Goal: Information Seeking & Learning: Learn about a topic

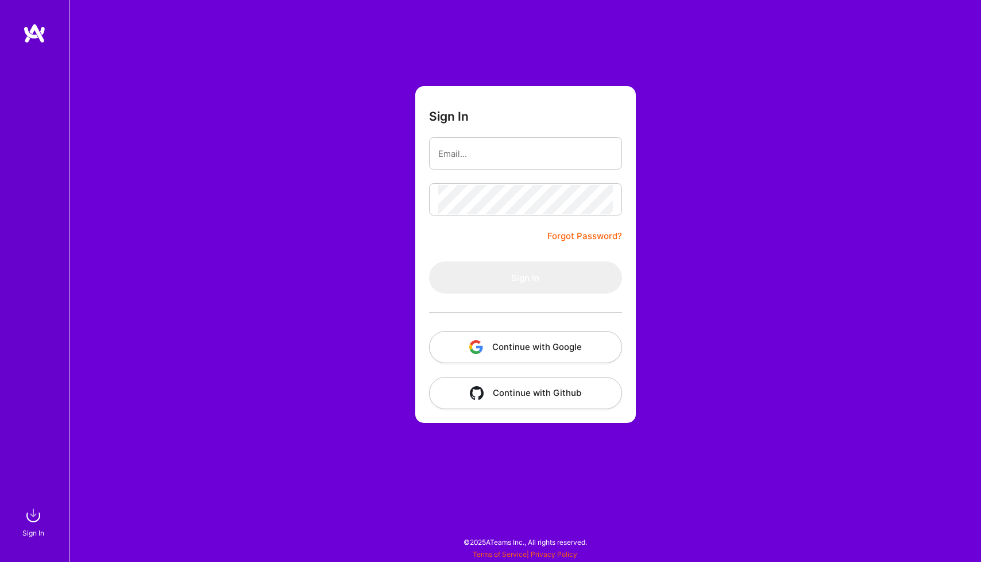
click at [535, 341] on button "Continue with Google" at bounding box center [525, 347] width 193 height 32
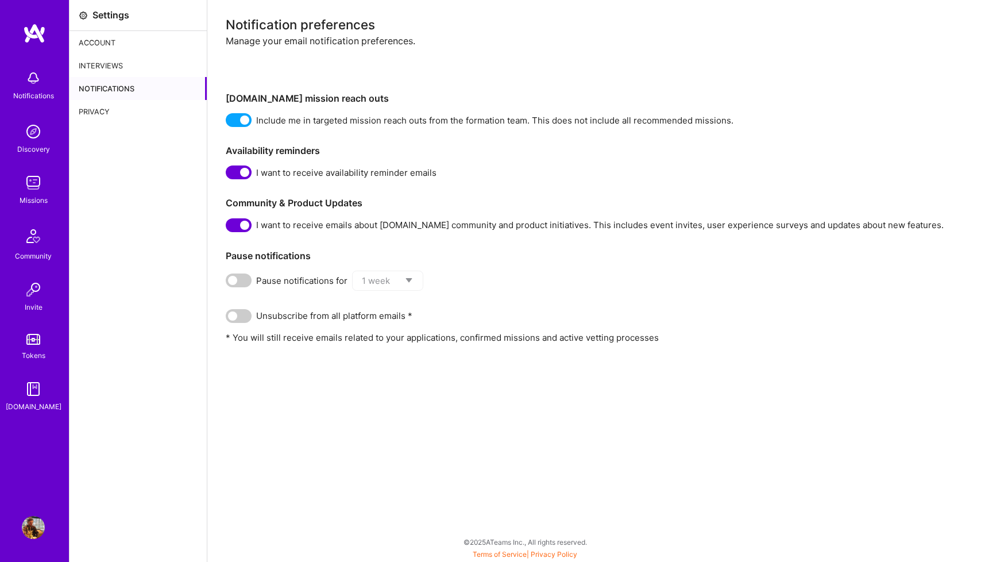
click at [37, 136] on img at bounding box center [33, 131] width 23 height 23
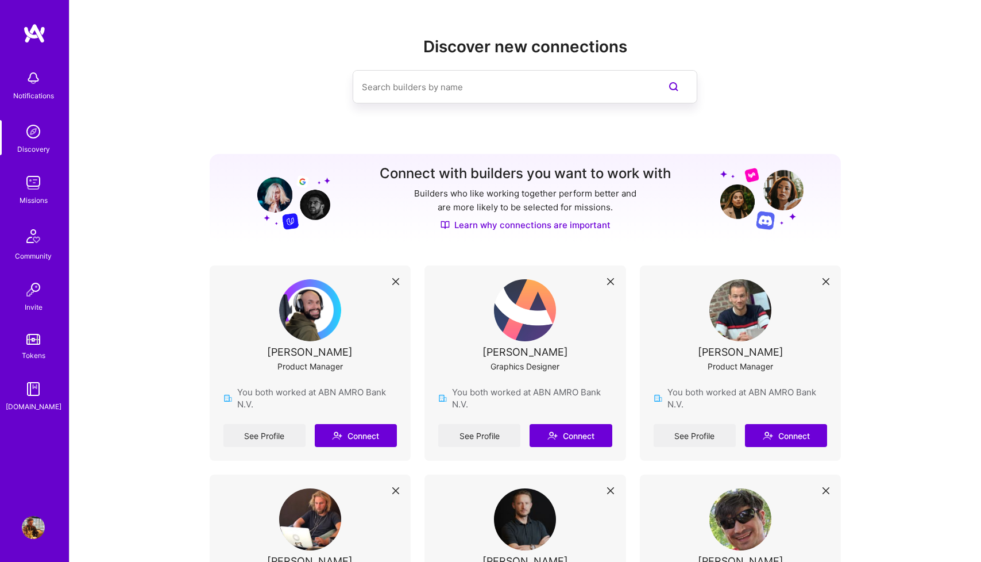
click at [28, 191] on img at bounding box center [33, 182] width 23 height 23
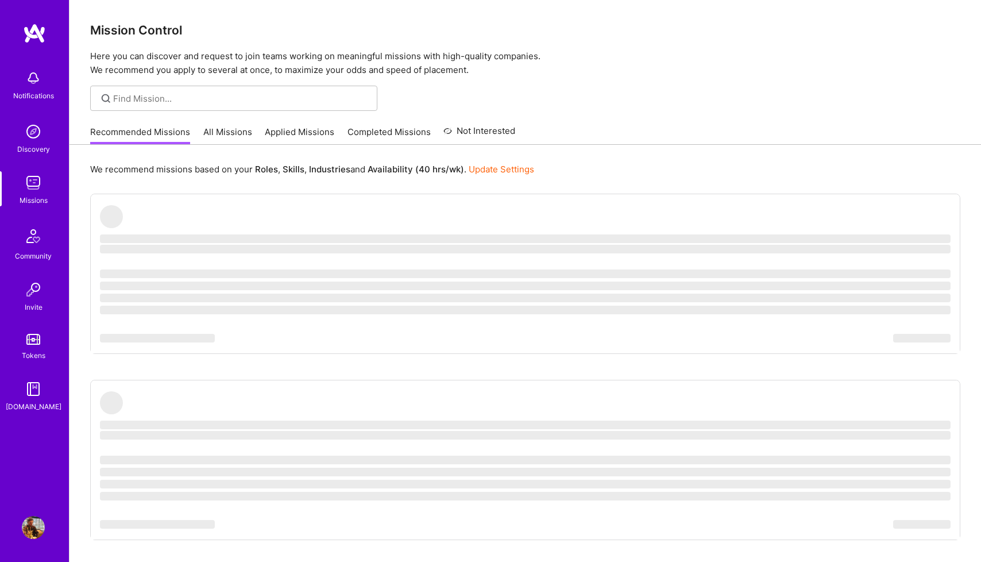
click at [26, 152] on div "Discovery" at bounding box center [33, 149] width 33 height 12
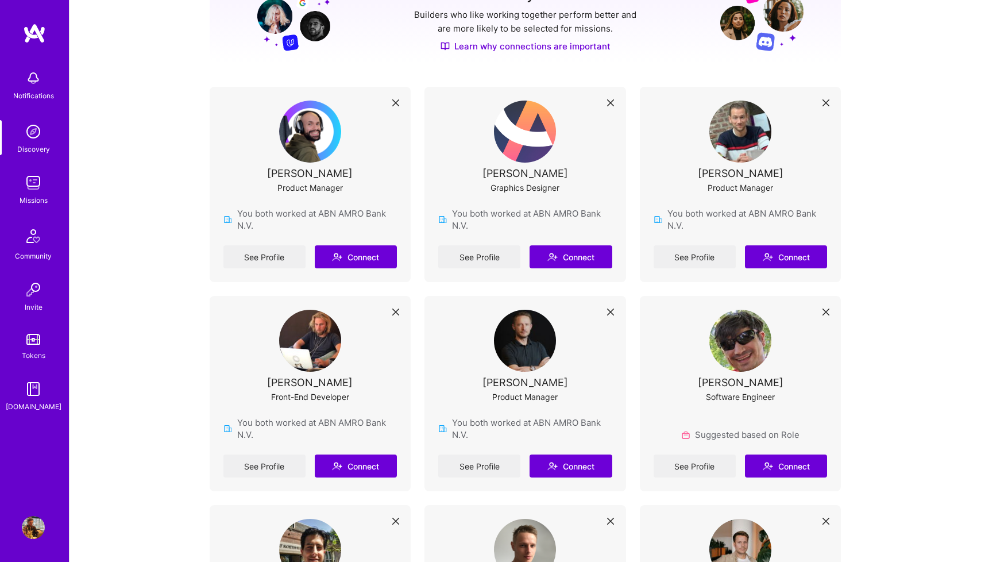
scroll to position [176, 0]
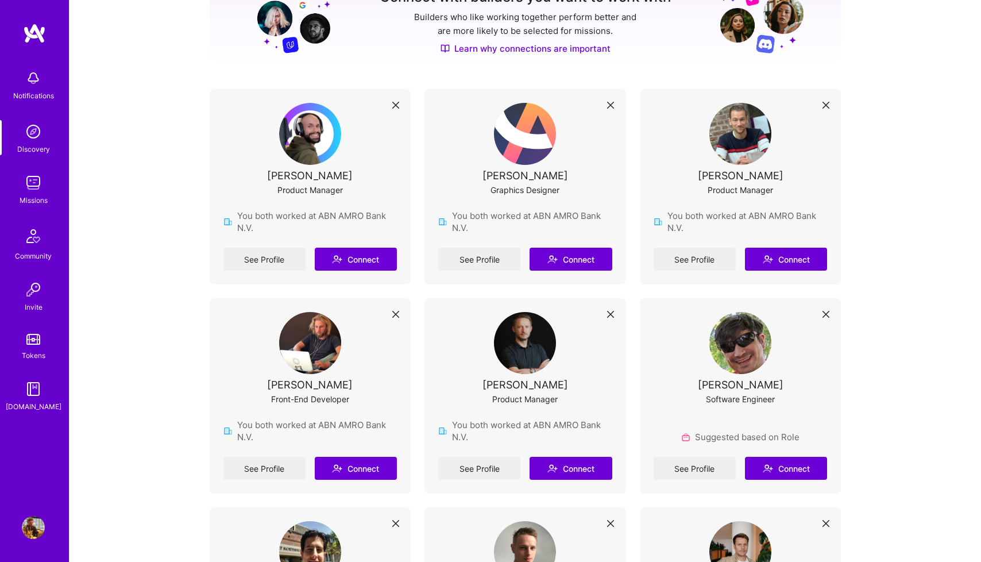
click at [35, 186] on img at bounding box center [33, 182] width 23 height 23
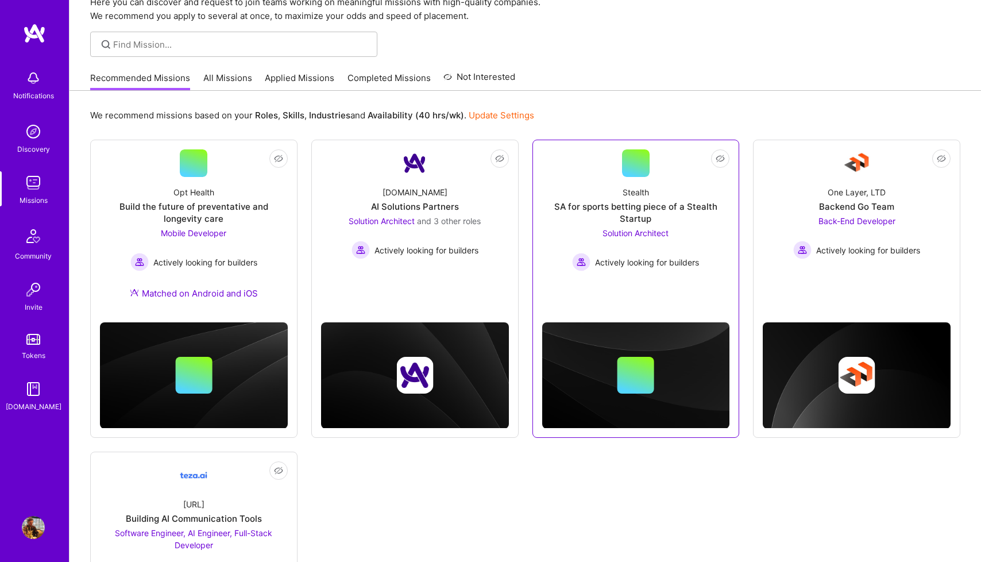
scroll to position [41, 0]
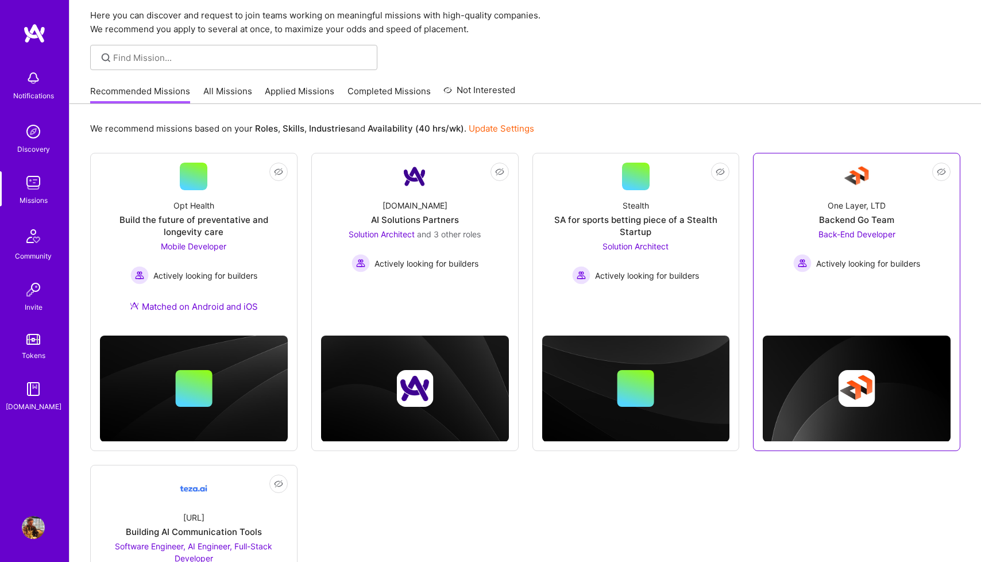
click at [842, 221] on div "Backend Go Team" at bounding box center [856, 220] width 75 height 12
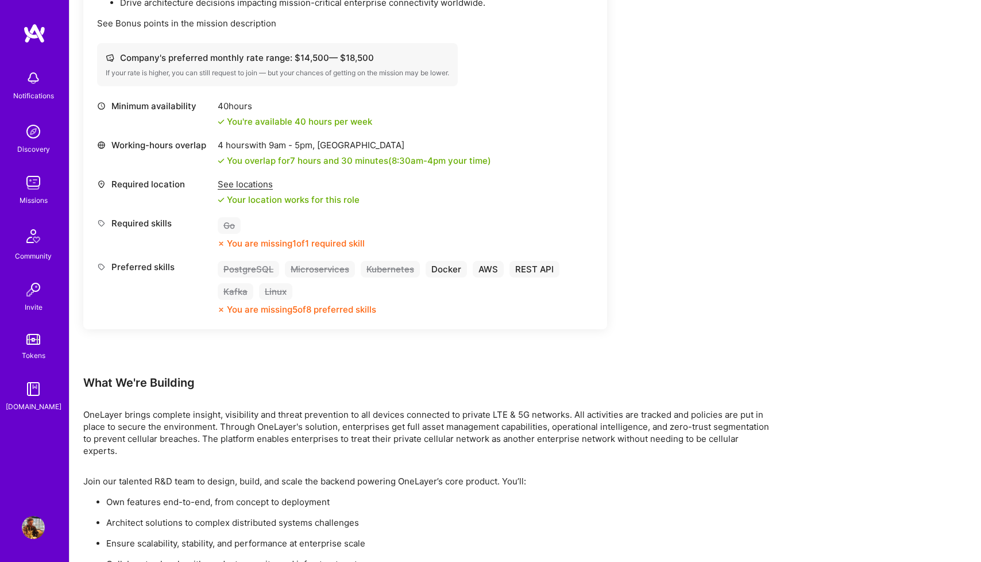
scroll to position [468, 0]
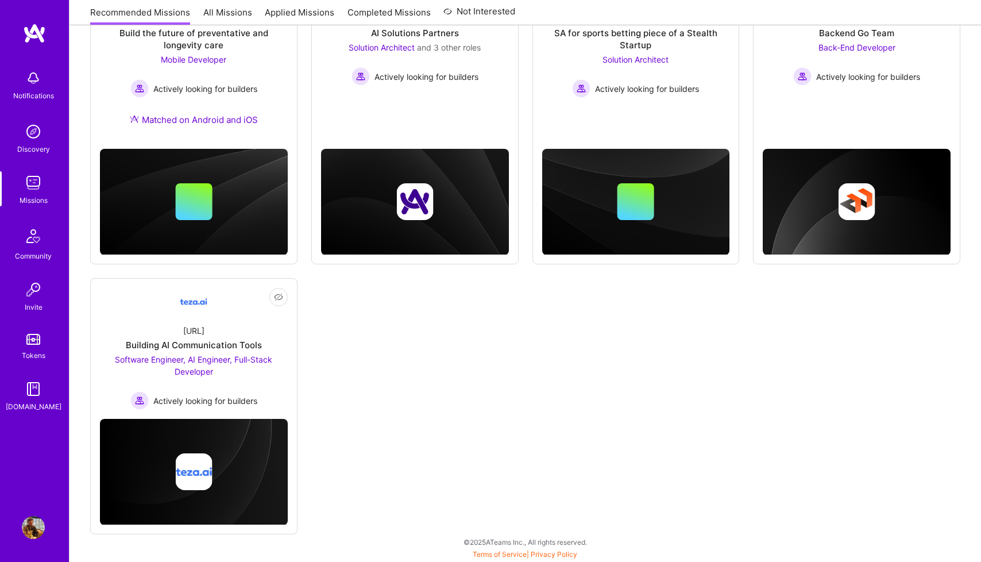
scroll to position [41, 0]
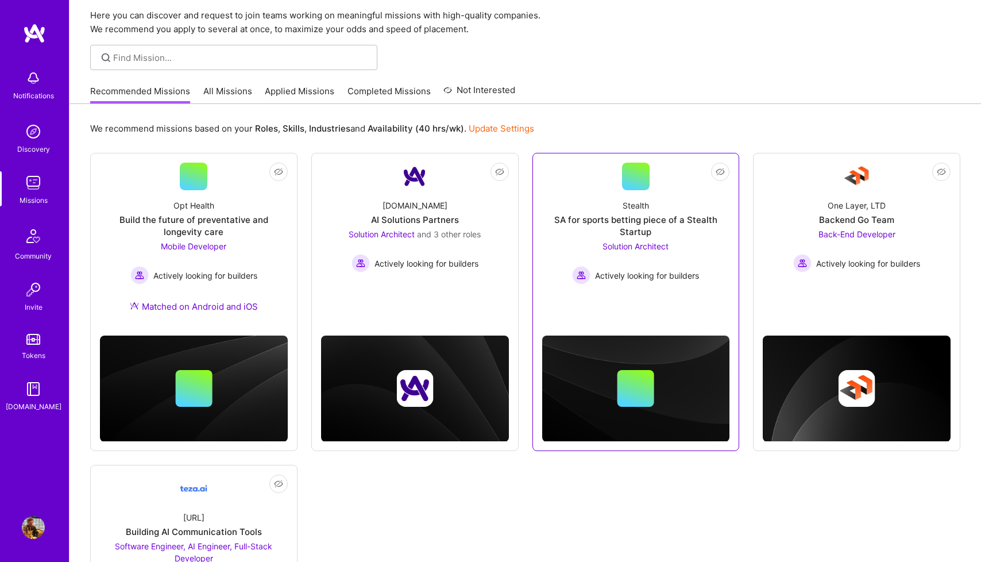
click at [639, 248] on span "Solution Architect" at bounding box center [636, 246] width 66 height 10
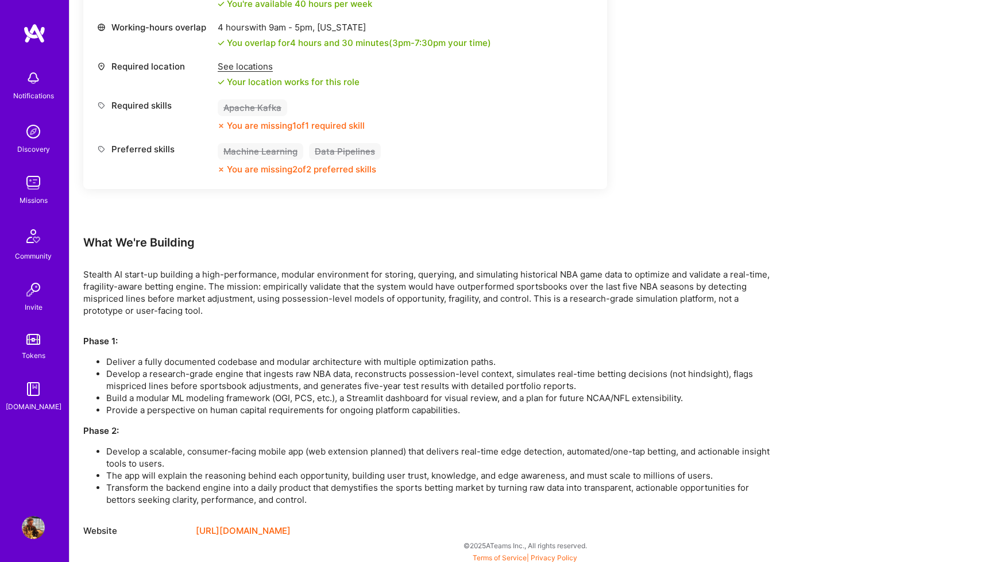
scroll to position [531, 0]
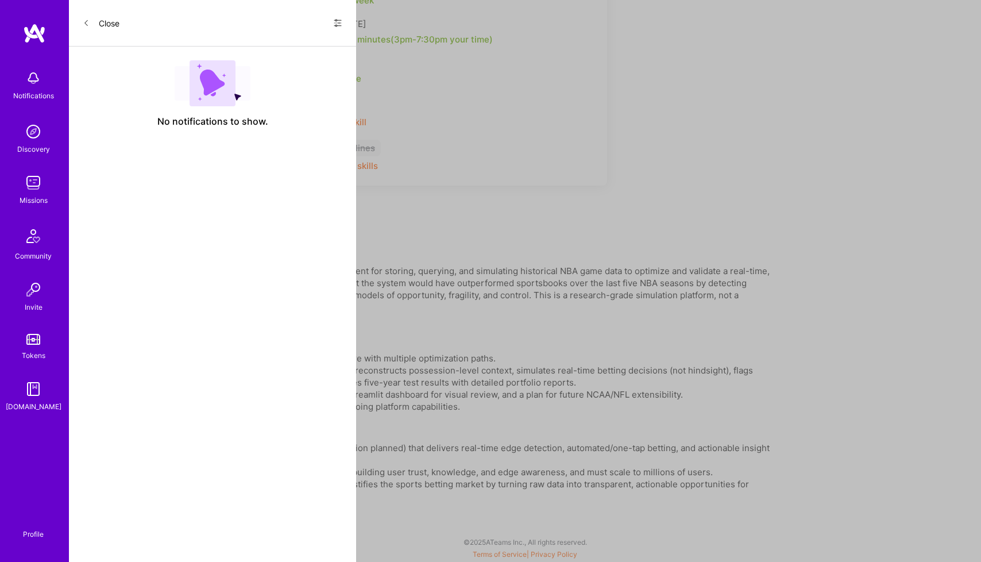
scroll to position [41, 0]
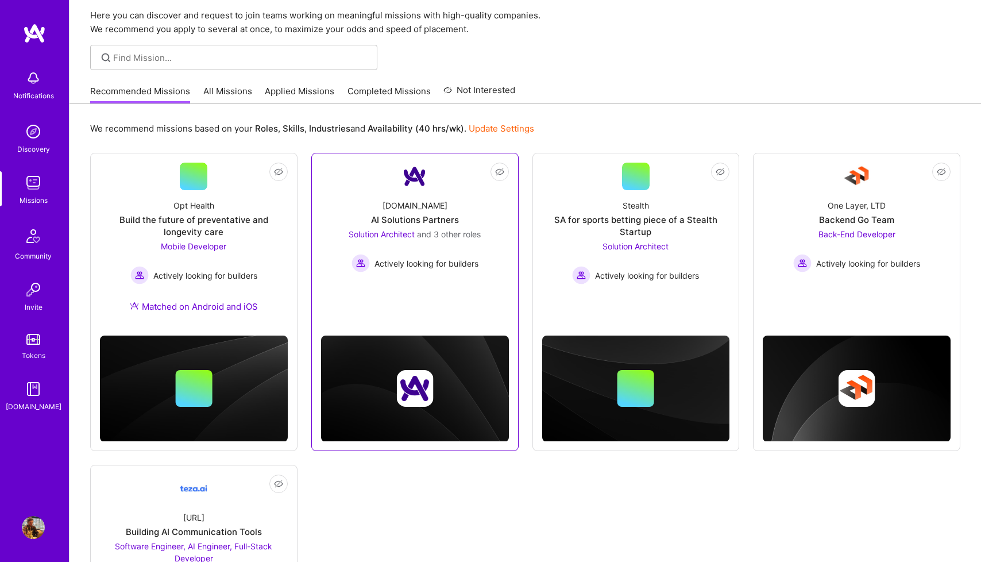
click at [382, 277] on link "Not Interested [DOMAIN_NAME] AI Solutions Partners Solution Architect and 3 oth…" at bounding box center [415, 230] width 188 height 134
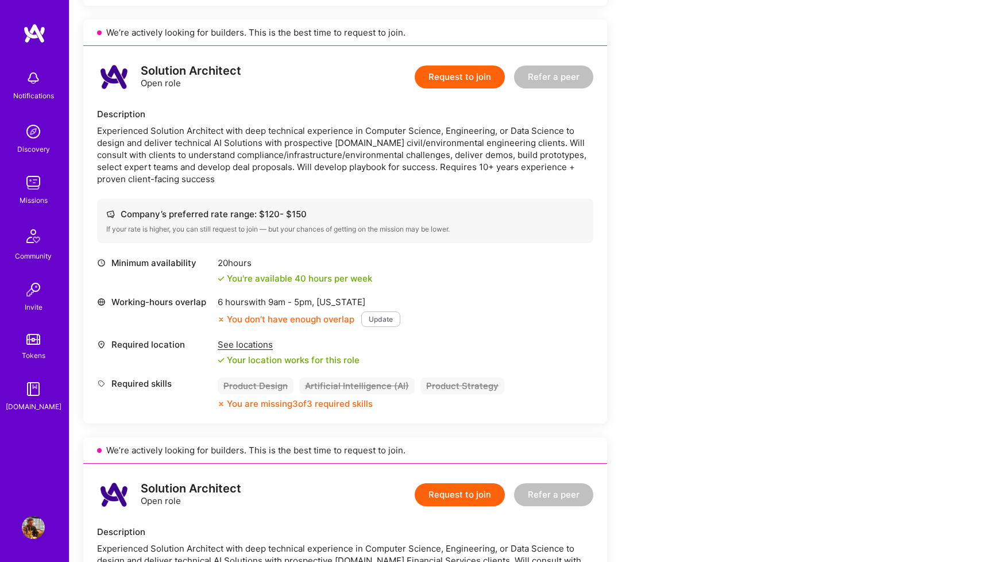
scroll to position [668, 0]
click at [295, 161] on div "Experienced Solution Architect with deep technical experience in Computer Scien…" at bounding box center [345, 154] width 496 height 60
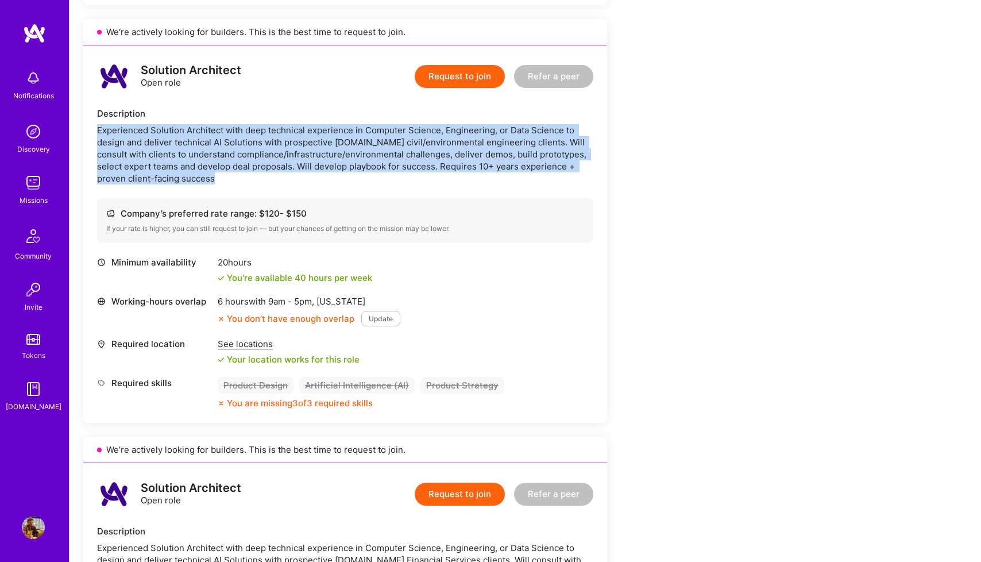
click at [295, 161] on div "Experienced Solution Architect with deep technical experience in Computer Scien…" at bounding box center [345, 154] width 496 height 60
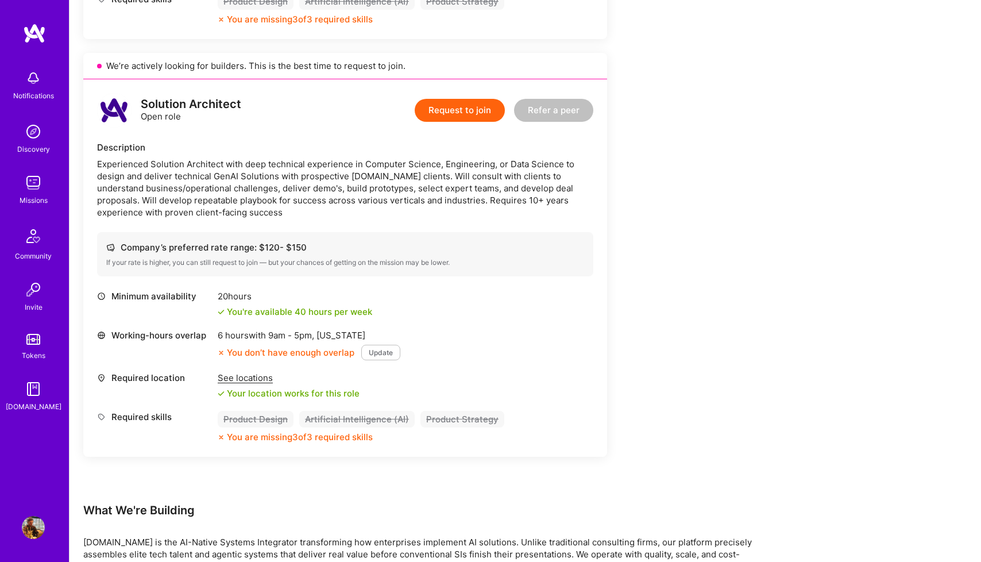
scroll to position [1415, 0]
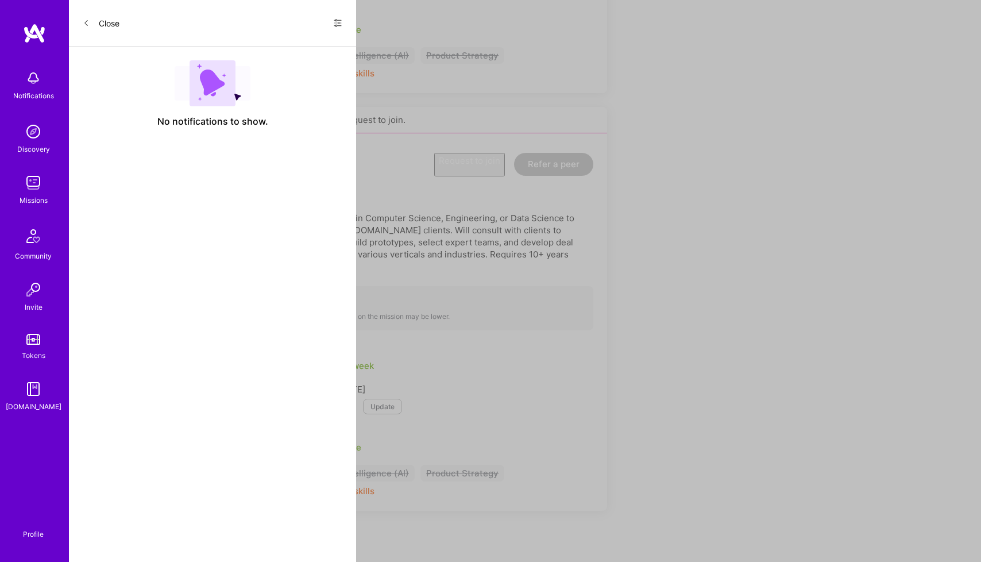
scroll to position [41, 0]
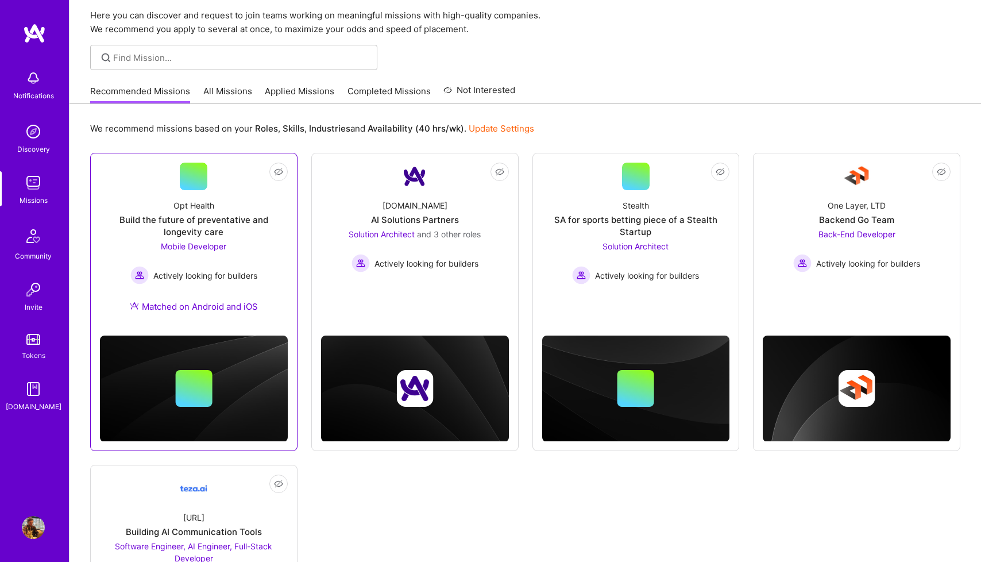
click at [251, 282] on div "Actively looking for builders" at bounding box center [193, 275] width 127 height 18
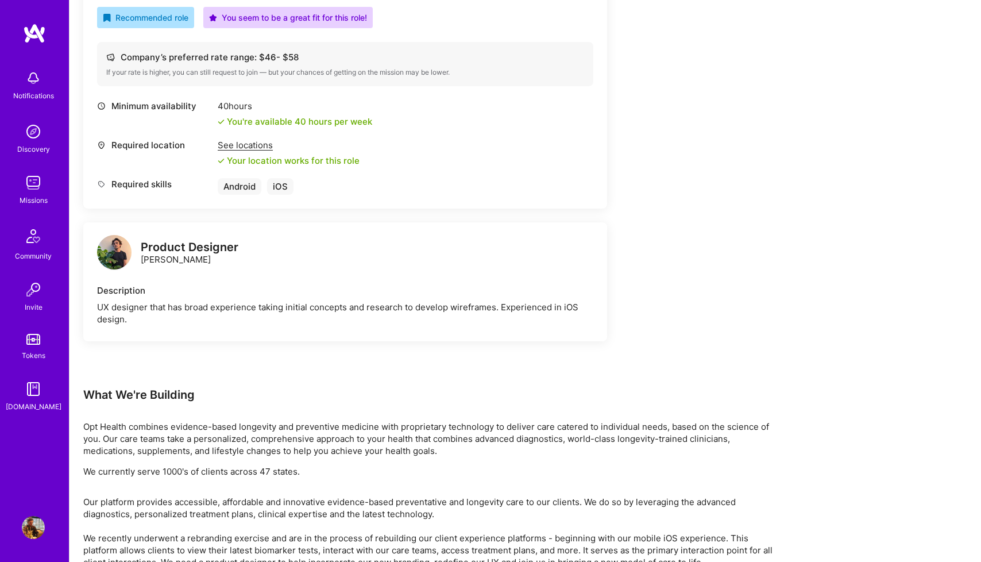
scroll to position [487, 0]
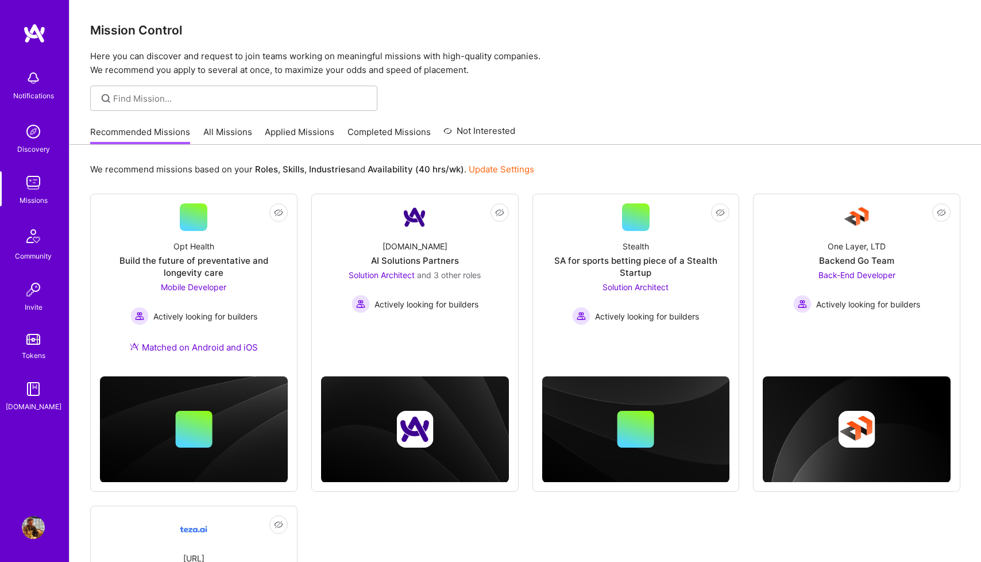
click at [221, 140] on link "All Missions" at bounding box center [227, 135] width 49 height 19
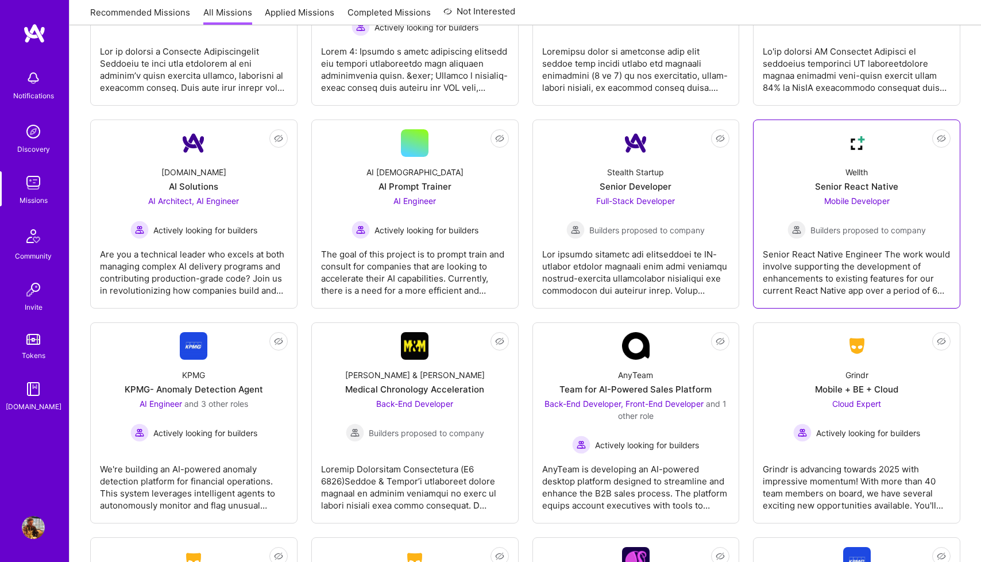
scroll to position [2261, 0]
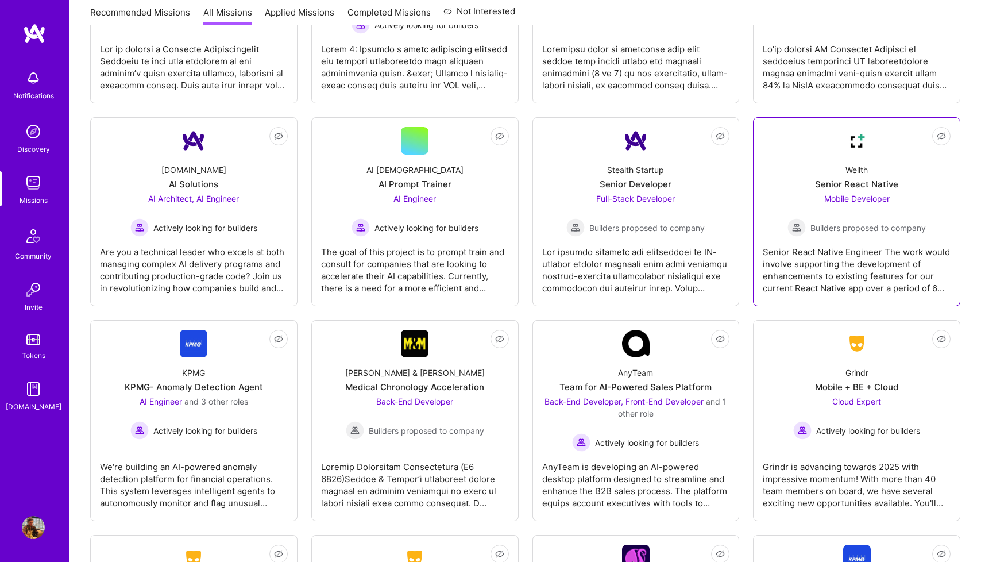
click at [868, 195] on span "Mobile Developer" at bounding box center [856, 199] width 65 height 10
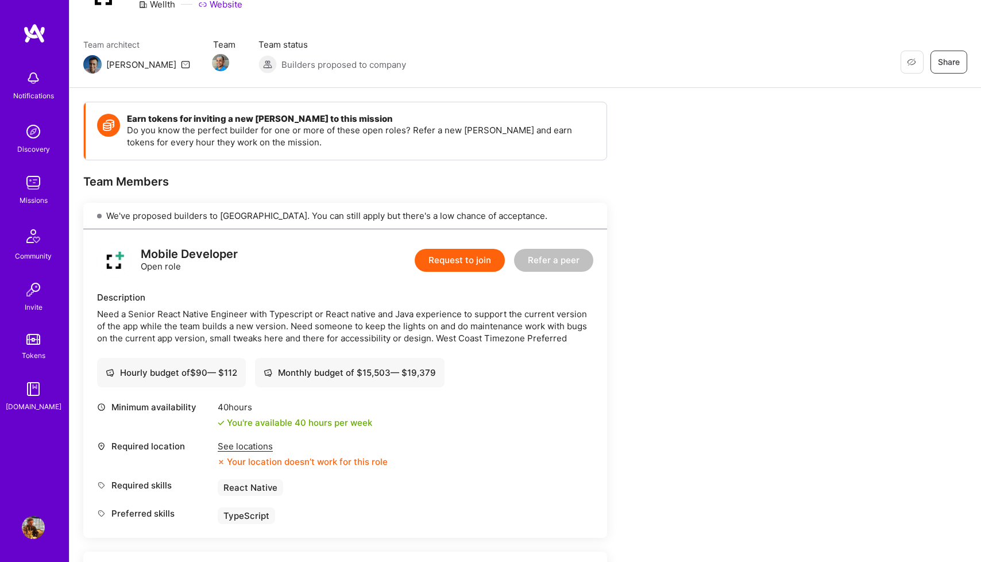
scroll to position [64, 0]
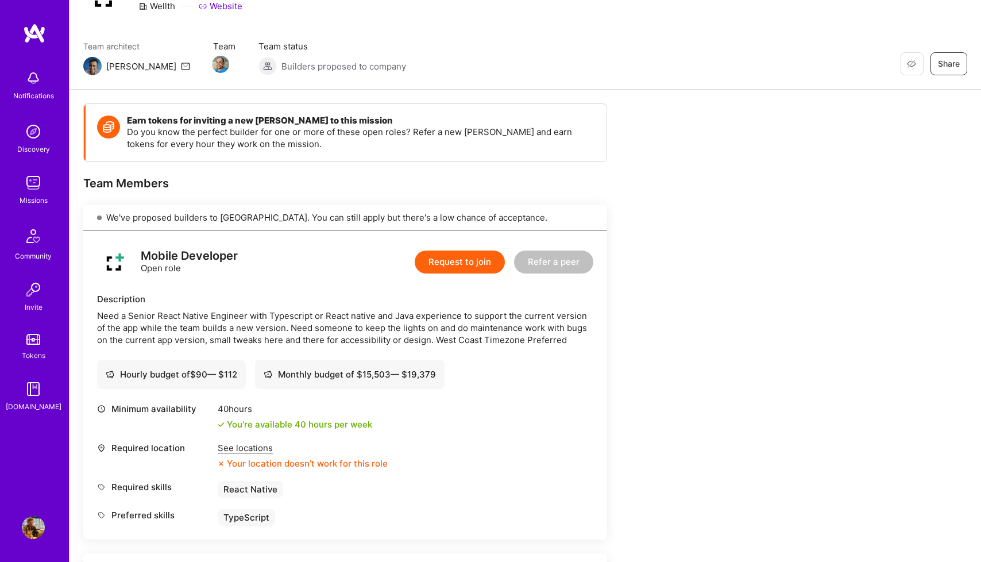
click at [279, 321] on div "Need a Senior React Native Engineer with Typescript or React native and Java ex…" at bounding box center [345, 328] width 496 height 36
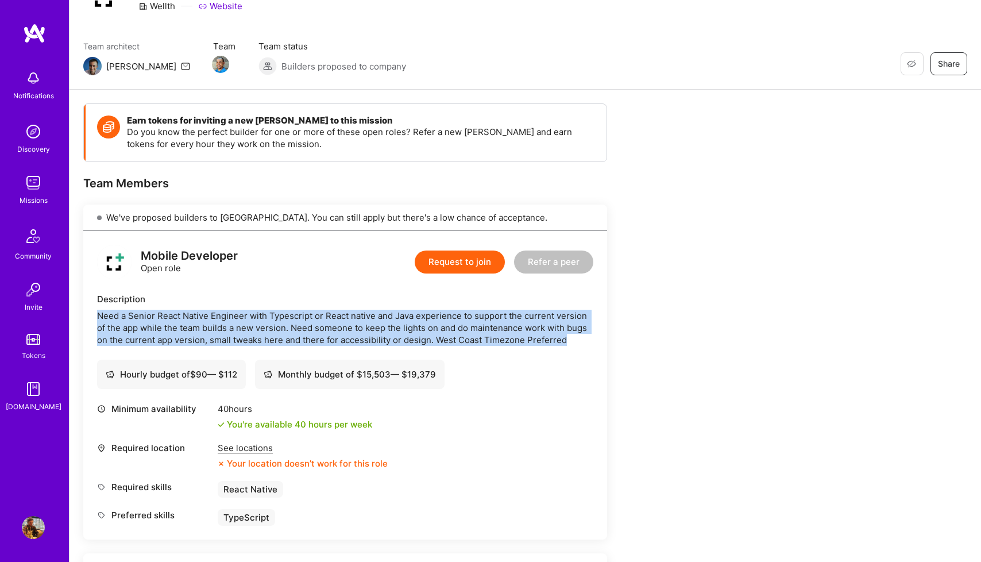
click at [279, 321] on div "Need a Senior React Native Engineer with Typescript or React native and Java ex…" at bounding box center [345, 328] width 496 height 36
click at [260, 336] on div "Need a Senior React Native Engineer with Typescript or React native and Java ex…" at bounding box center [345, 328] width 496 height 36
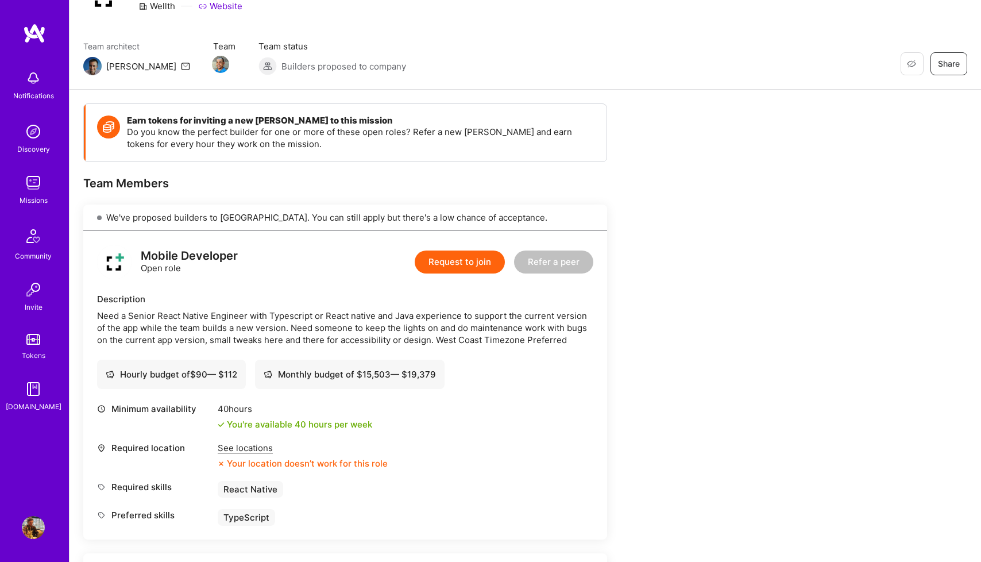
click at [280, 315] on div "Need a Senior React Native Engineer with Typescript or React native and Java ex…" at bounding box center [345, 328] width 496 height 36
drag, startPoint x: 280, startPoint y: 315, endPoint x: 444, endPoint y: 313, distance: 164.3
click at [444, 313] on div "Need a Senior React Native Engineer with Typescript or React native and Java ex…" at bounding box center [345, 328] width 496 height 36
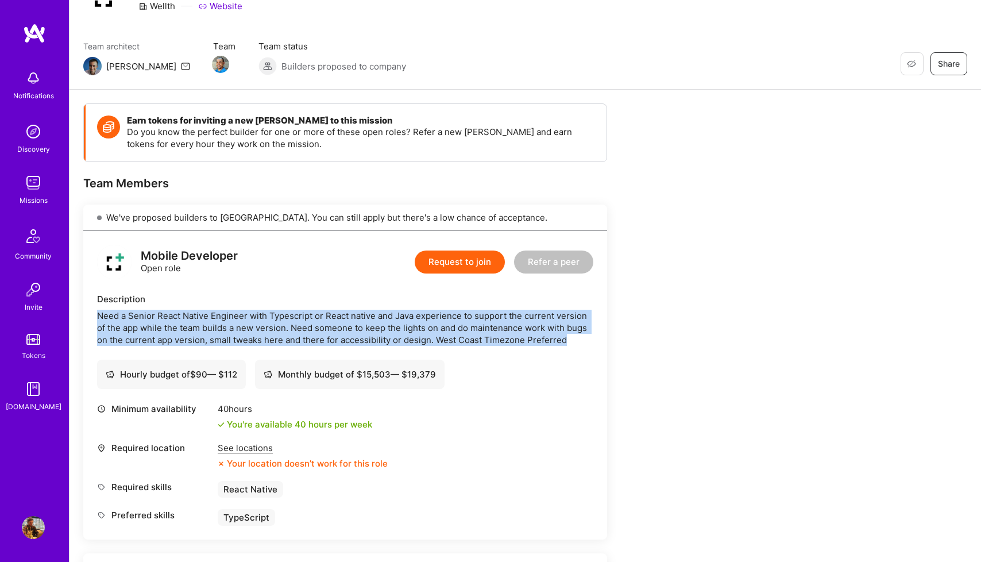
click at [444, 313] on div "Need a Senior React Native Engineer with Typescript or React native and Java ex…" at bounding box center [345, 328] width 496 height 36
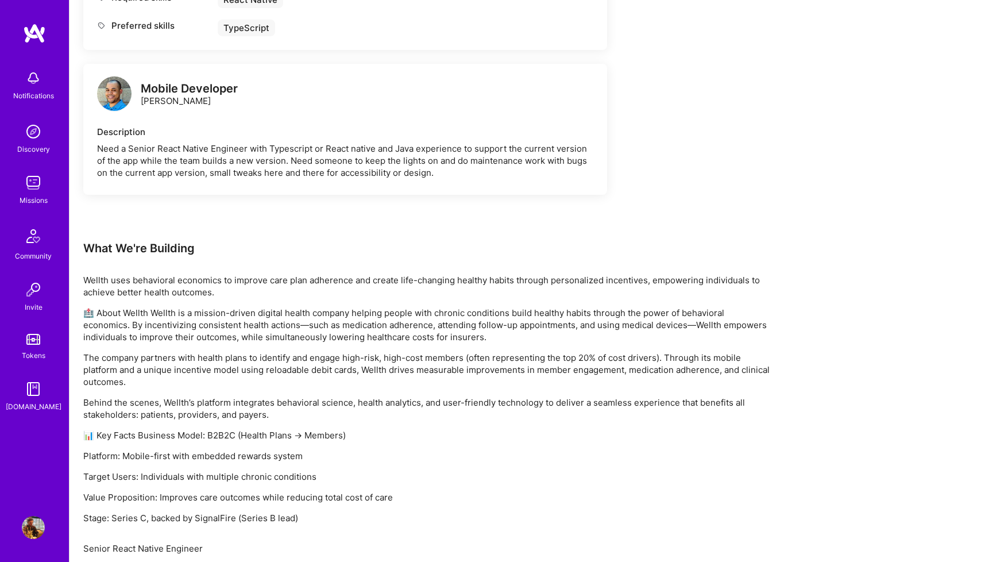
scroll to position [615, 0]
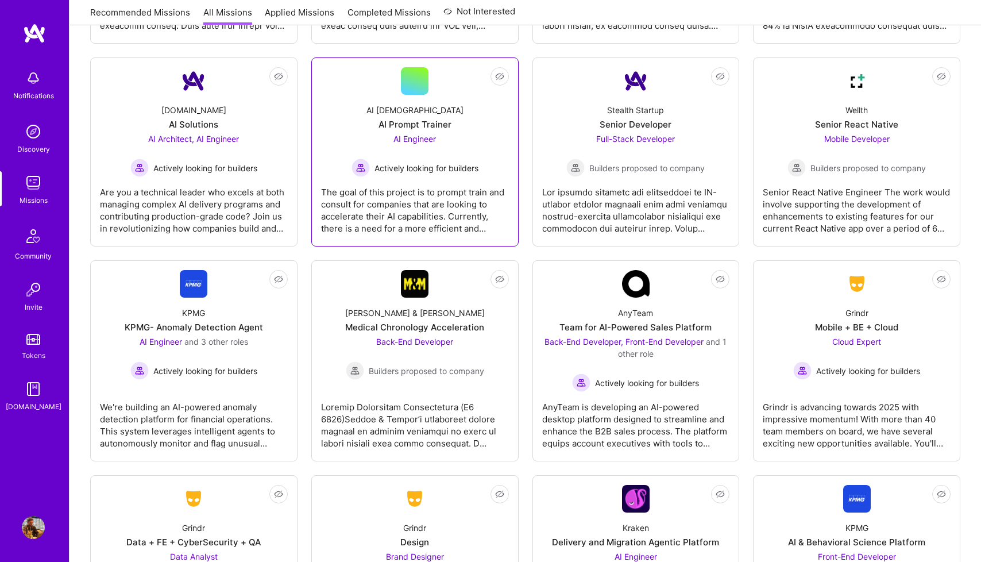
scroll to position [2322, 0]
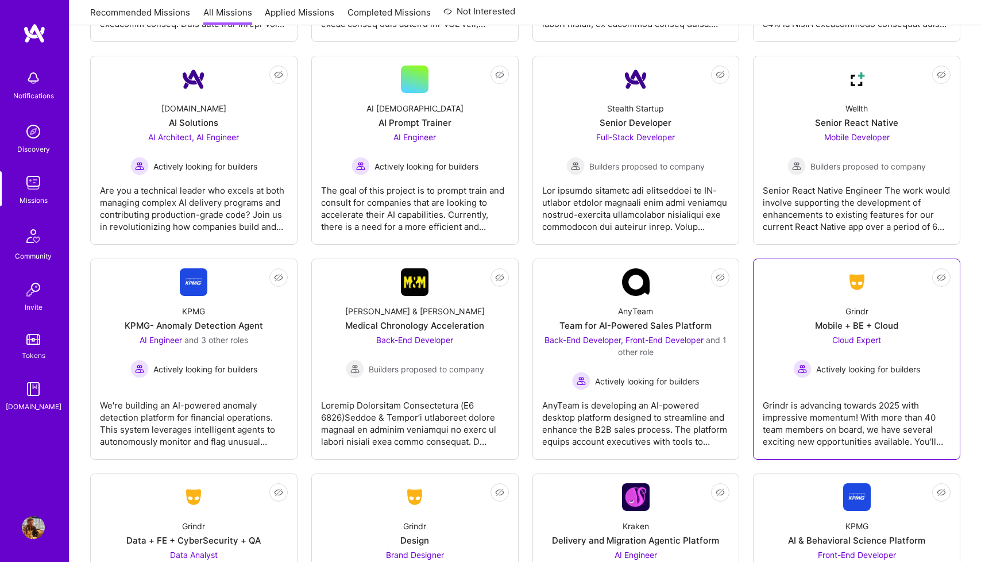
click at [876, 333] on div "Grindr Mobile + BE + Cloud Cloud Expert Actively looking for builders" at bounding box center [857, 337] width 188 height 82
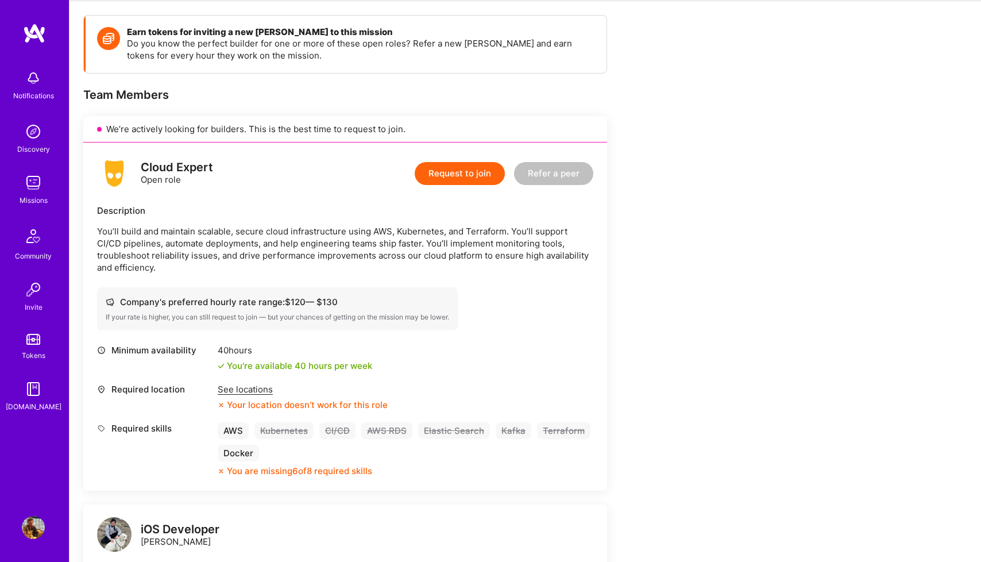
scroll to position [212, 0]
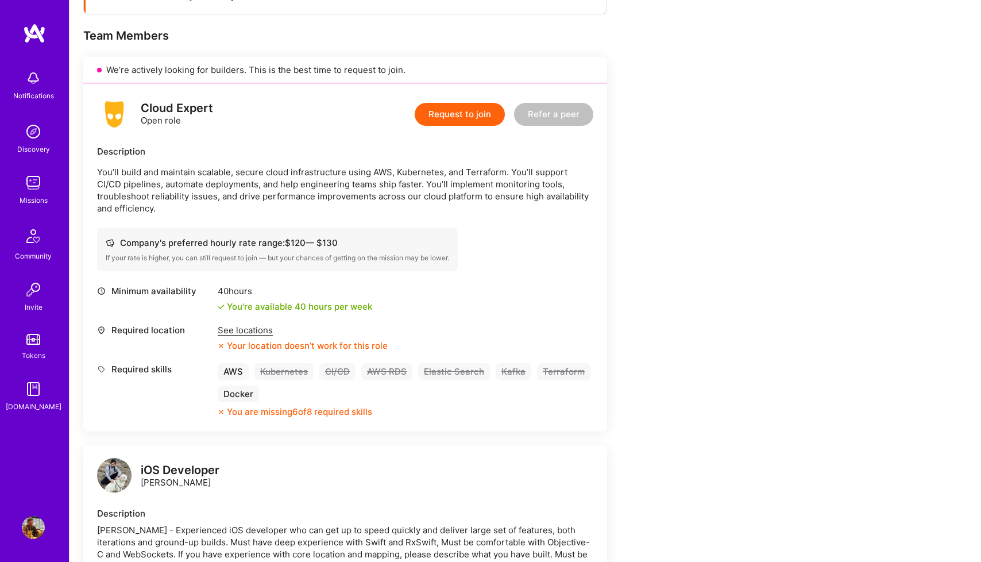
click at [238, 324] on div "See locations" at bounding box center [303, 330] width 170 height 12
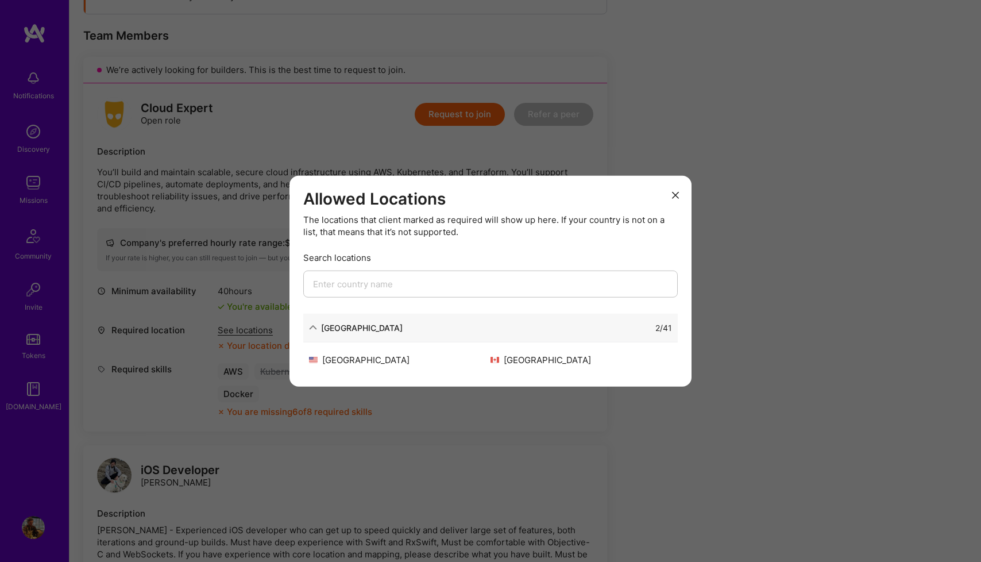
scroll to position [225, 0]
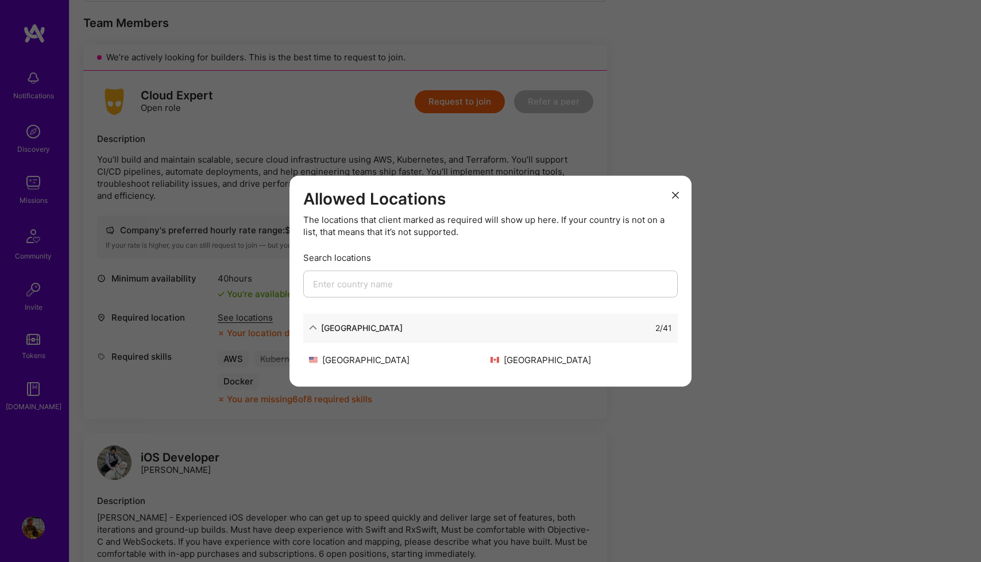
click at [680, 196] on button "modal" at bounding box center [676, 194] width 14 height 19
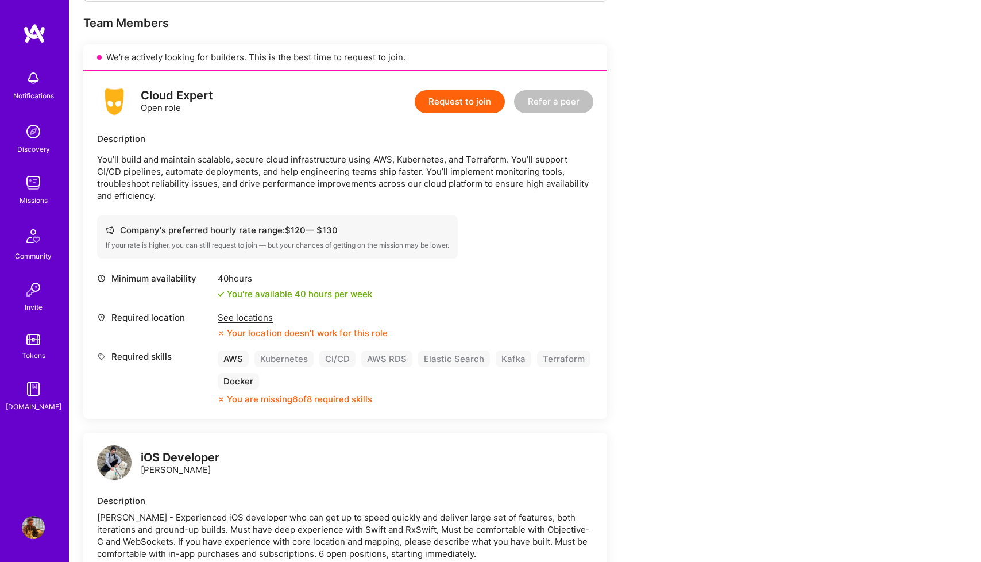
click at [263, 192] on div "Cloud Expert Open role Request to join Refer a peer Description You’ll build an…" at bounding box center [345, 245] width 524 height 348
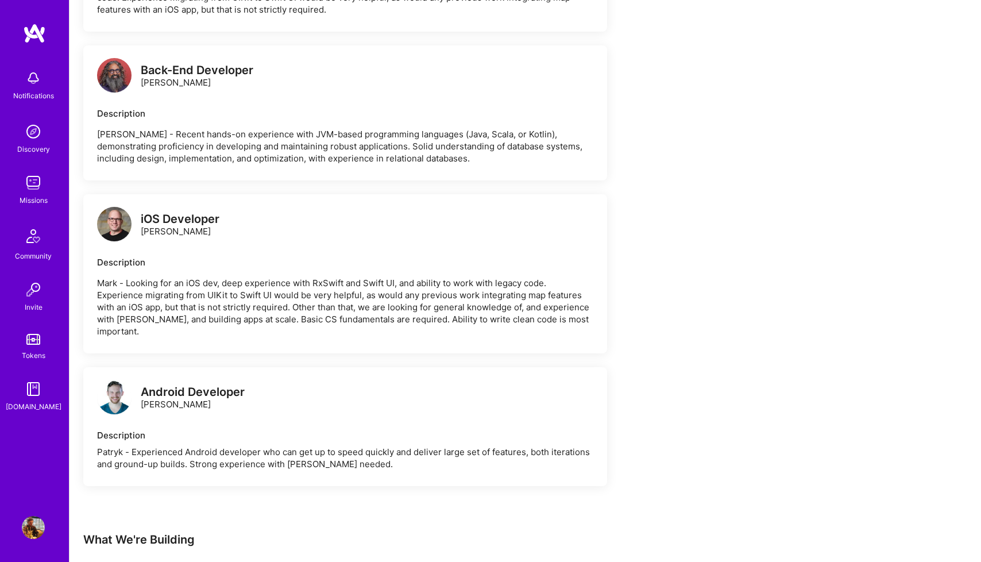
scroll to position [2057, 0]
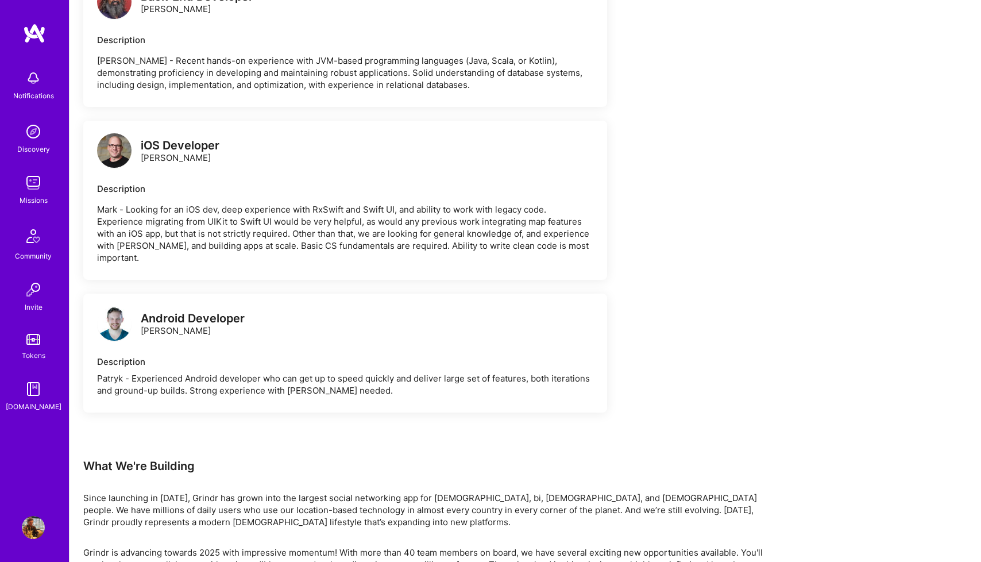
click at [263, 203] on p "Mark - Looking for an iOS dev, deep experience with RxSwift and Swift UI, and a…" at bounding box center [345, 233] width 496 height 60
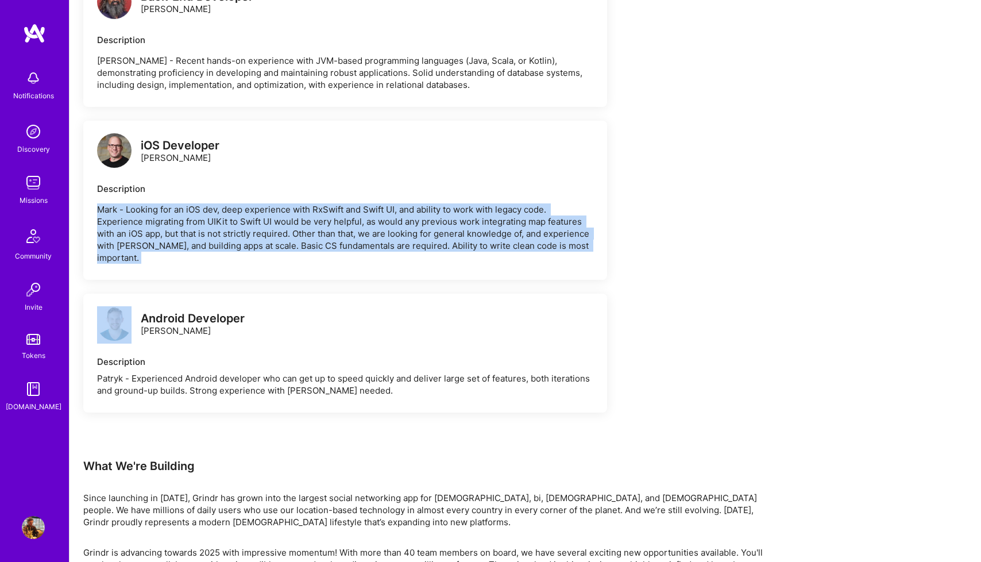
click at [263, 203] on p "Mark - Looking for an iOS dev, deep experience with RxSwift and Swift UI, and a…" at bounding box center [345, 233] width 496 height 60
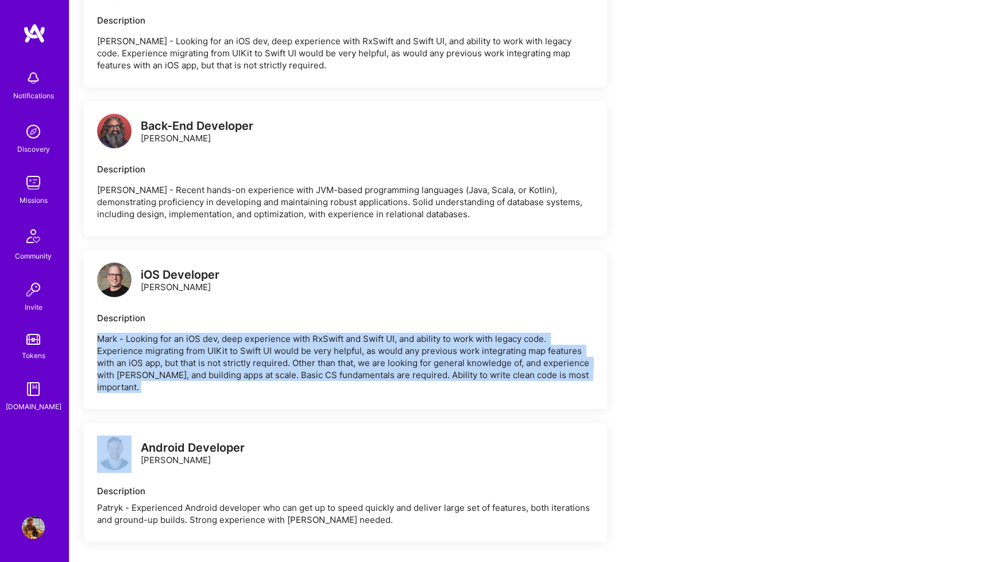
scroll to position [1766, 0]
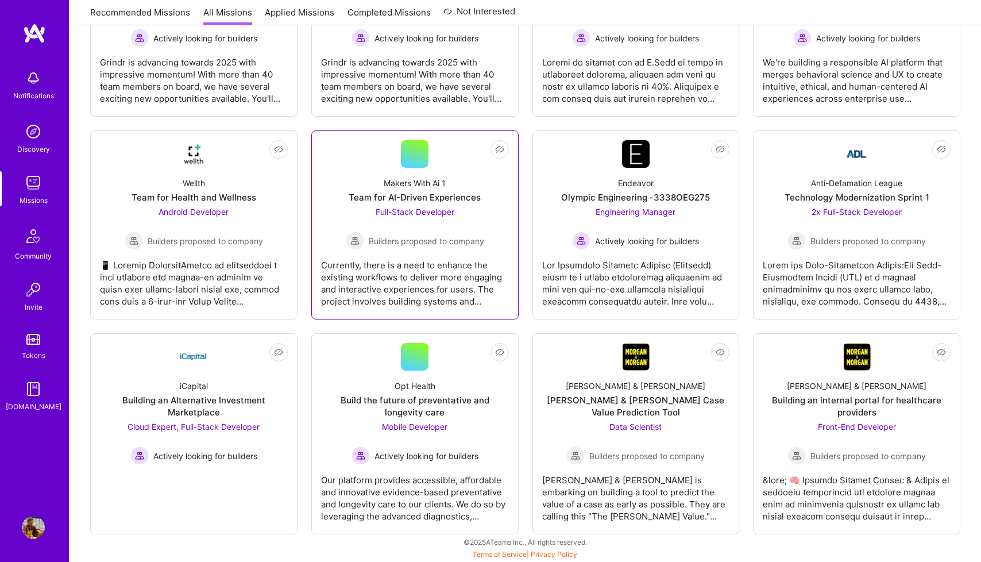
scroll to position [2768, 0]
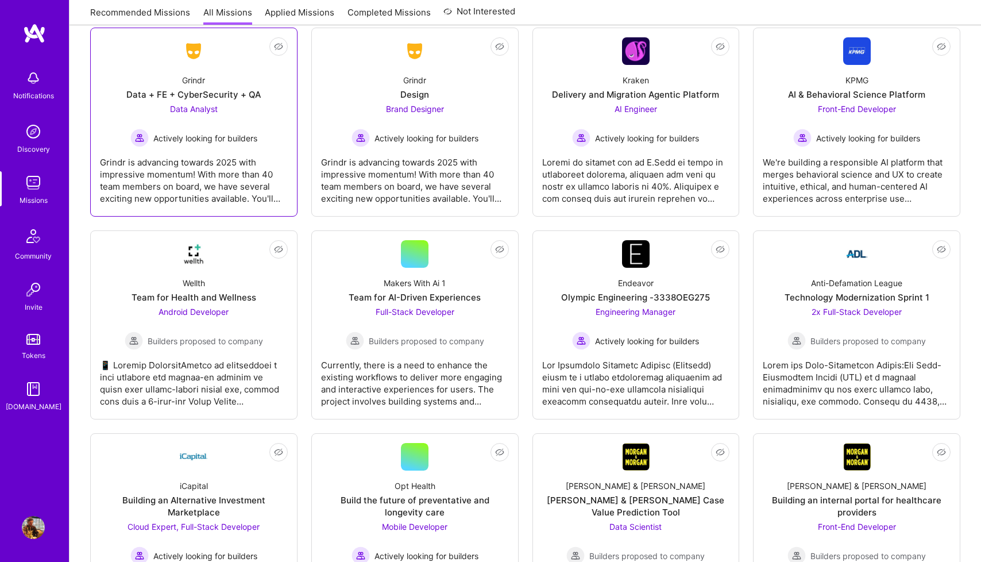
click at [256, 112] on div "Data Analyst Actively looking for builders" at bounding box center [193, 125] width 127 height 44
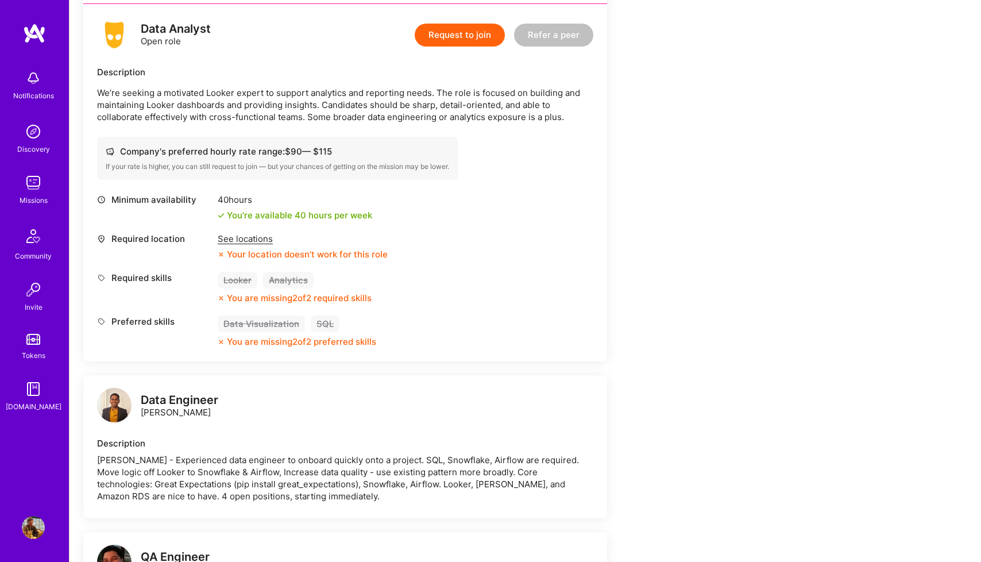
scroll to position [291, 0]
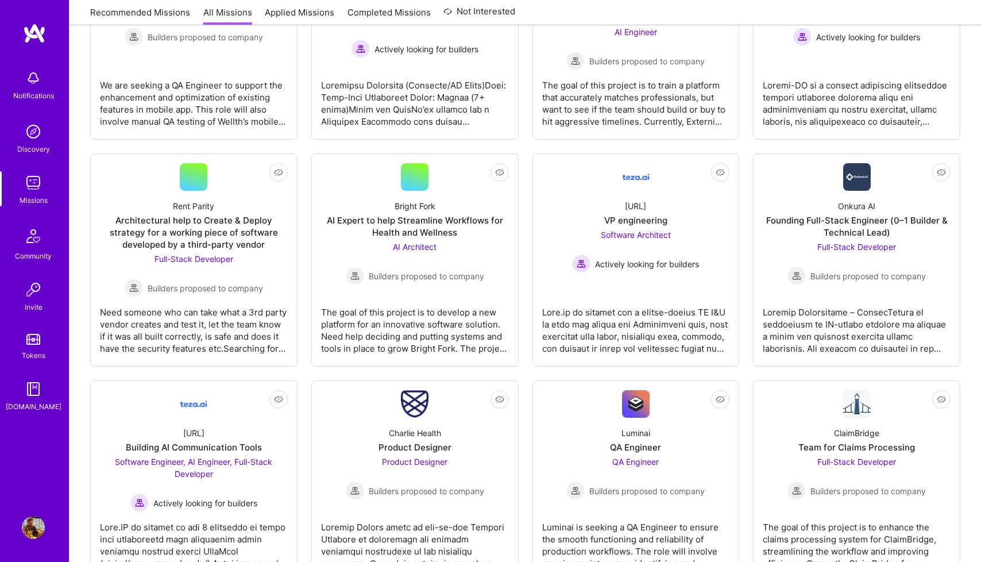
scroll to position [2768, 0]
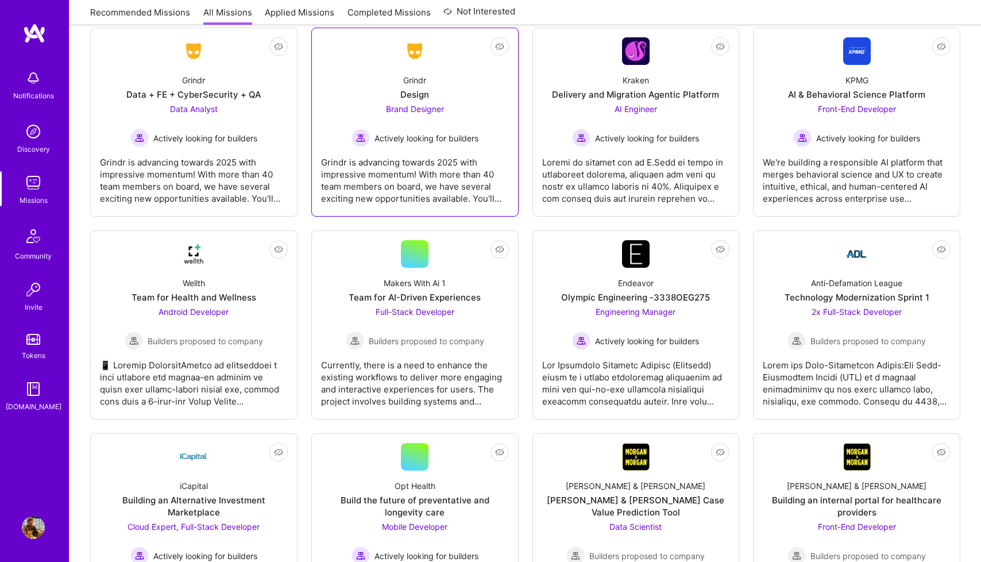
click at [459, 186] on div "Grindr is advancing towards 2025 with impressive momentum! With more than 40 te…" at bounding box center [415, 175] width 188 height 57
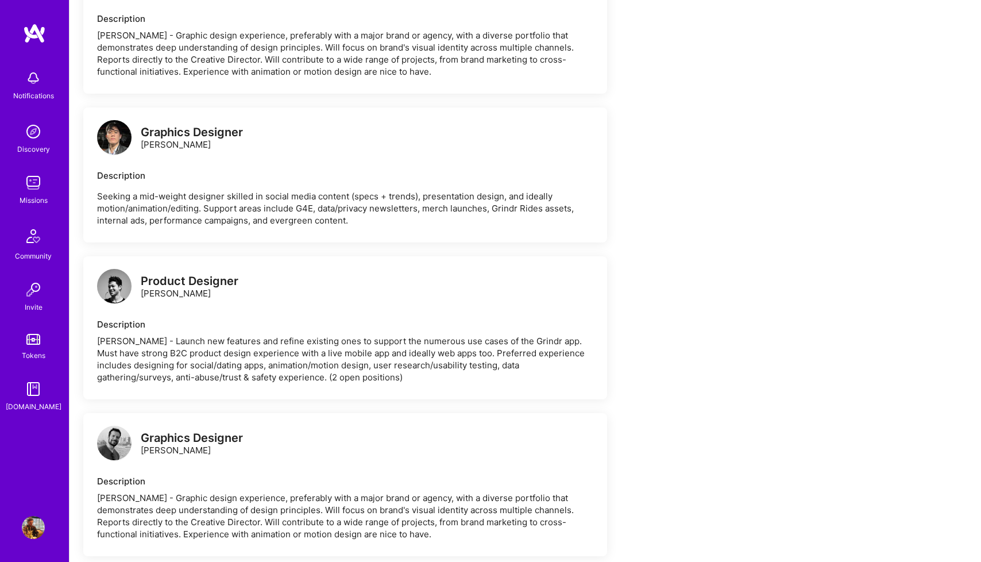
scroll to position [1065, 0]
